Goal: Navigation & Orientation: Find specific page/section

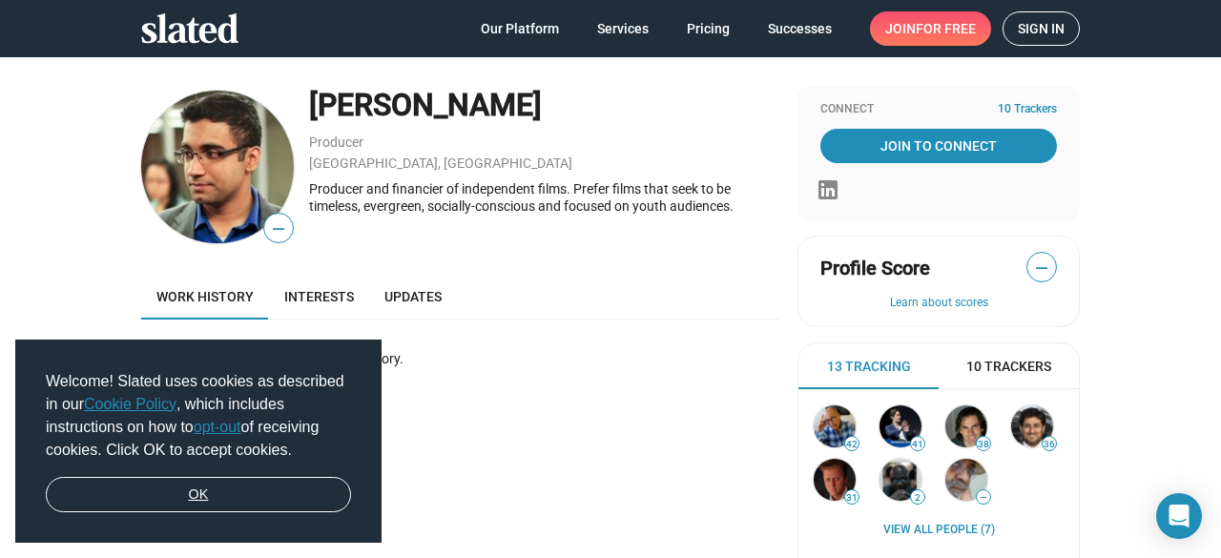
click at [240, 493] on link "OK" at bounding box center [198, 495] width 305 height 36
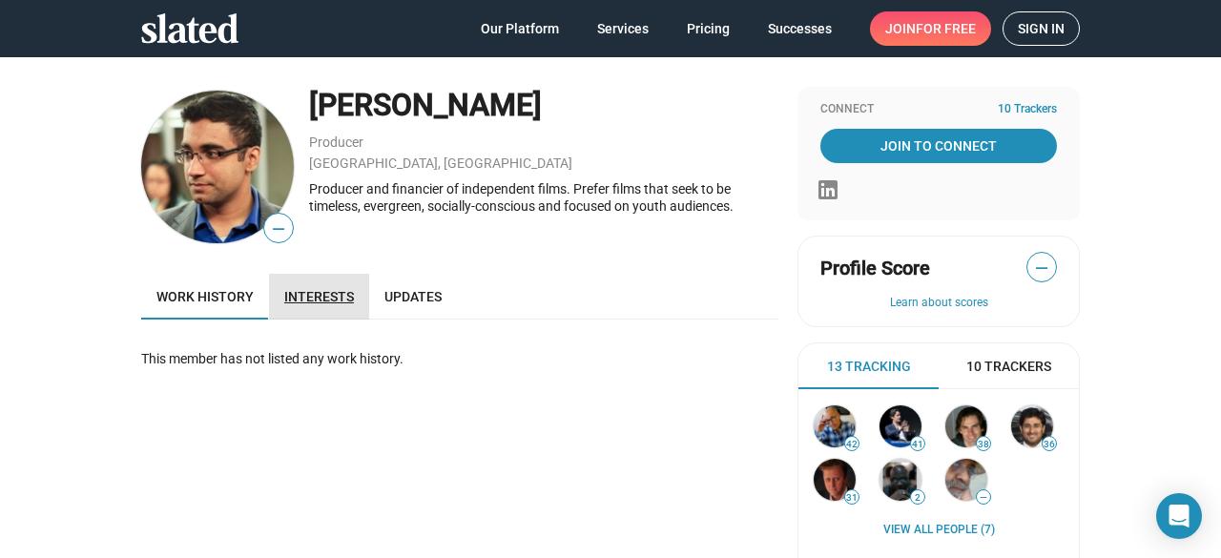
click at [316, 299] on span "Interests" at bounding box center [319, 296] width 70 height 15
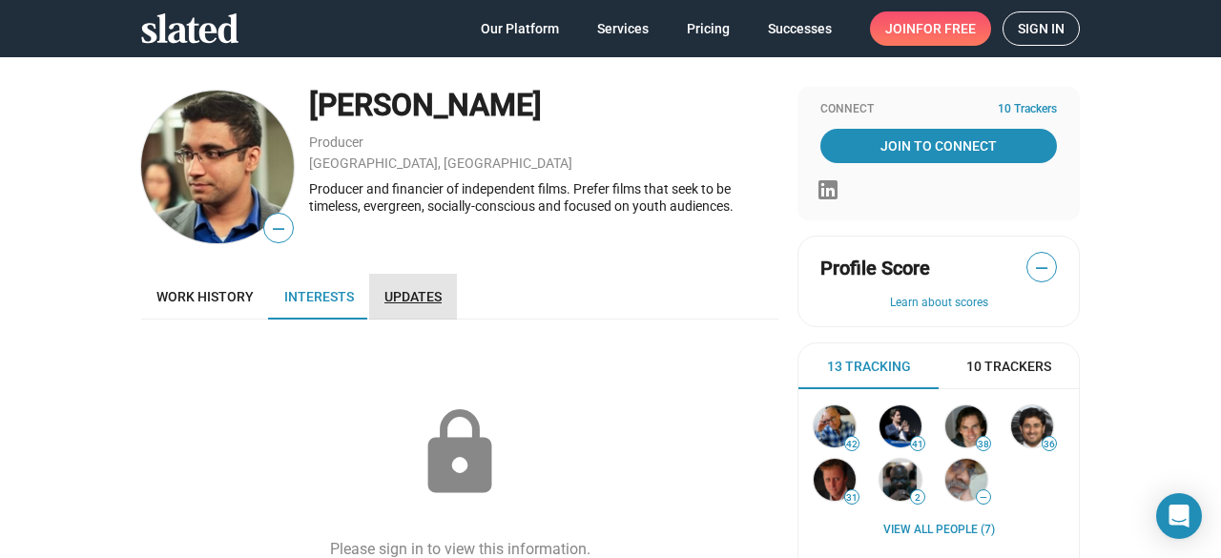
click at [397, 291] on span "Updates" at bounding box center [412, 296] width 57 height 15
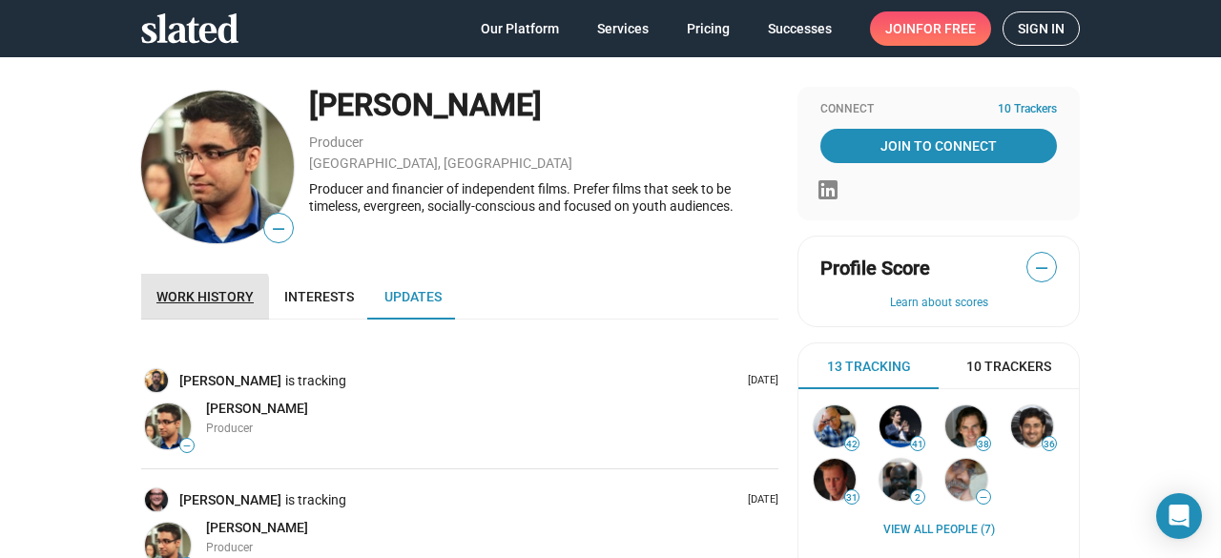
click at [162, 318] on link "Work history" at bounding box center [205, 297] width 128 height 46
